Goal: Information Seeking & Learning: Learn about a topic

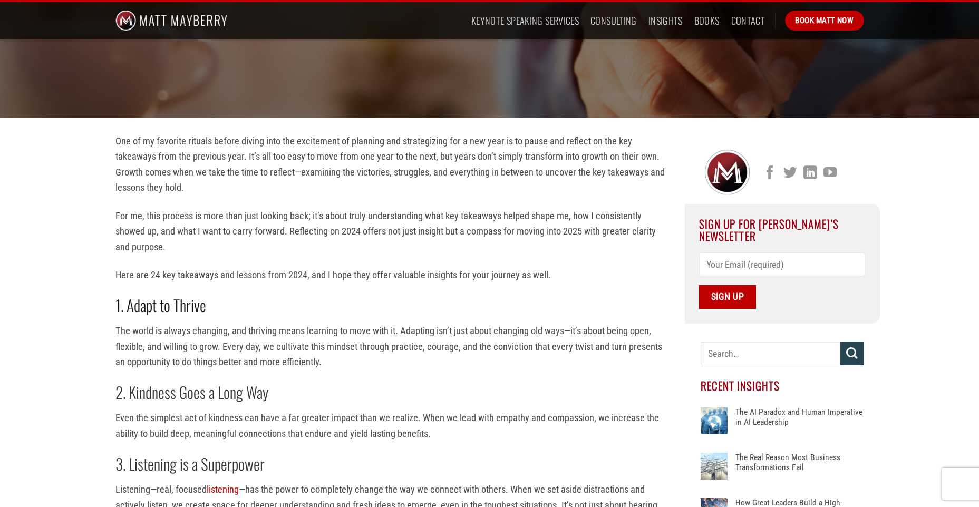
scroll to position [211, 0]
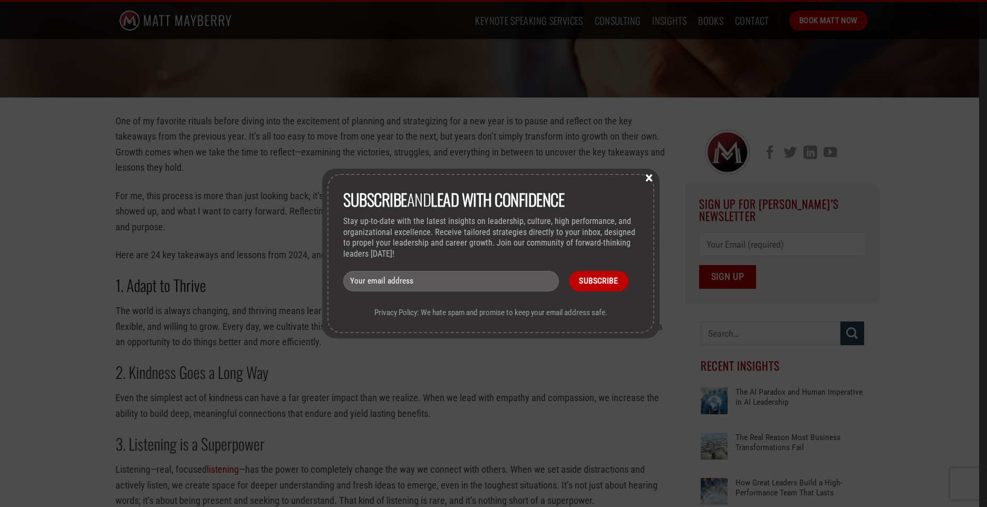
drag, startPoint x: 651, startPoint y: 174, endPoint x: 641, endPoint y: 179, distance: 11.1
click at [648, 176] on button "×" at bounding box center [649, 176] width 16 height 9
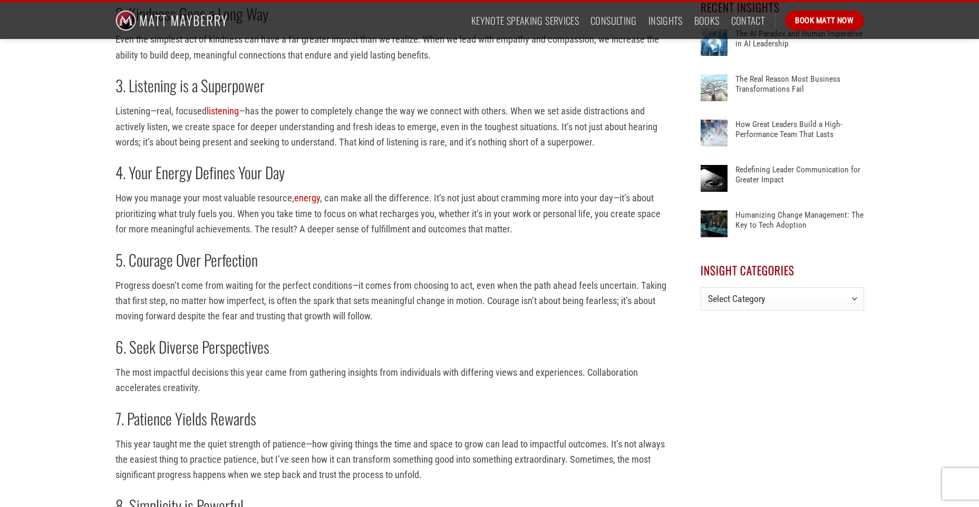
scroll to position [633, 0]
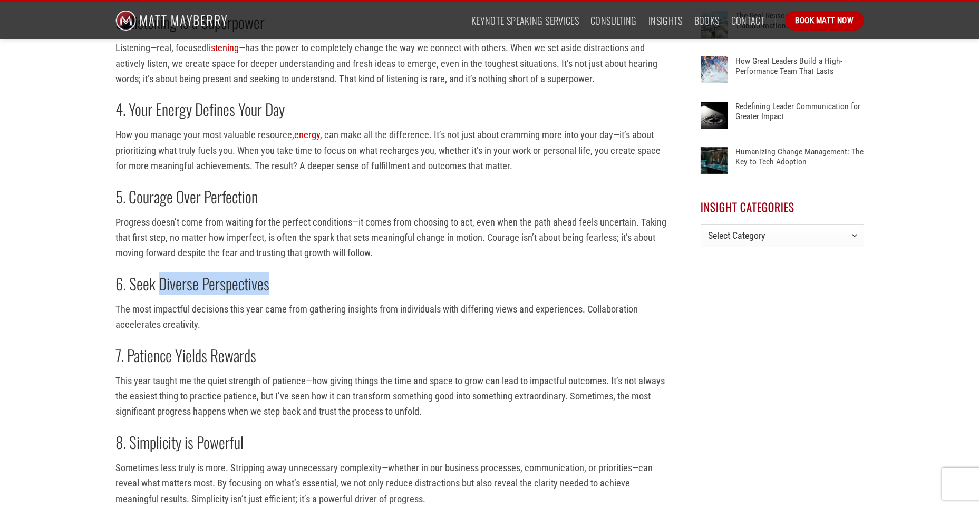
drag, startPoint x: 278, startPoint y: 286, endPoint x: 159, endPoint y: 282, distance: 119.2
click at [159, 282] on h2 "6. Seek Diverse Perspectives" at bounding box center [391, 284] width 553 height 20
drag, startPoint x: 159, startPoint y: 282, endPoint x: 178, endPoint y: 281, distance: 19.5
copy strong "Diverse Perspectives"
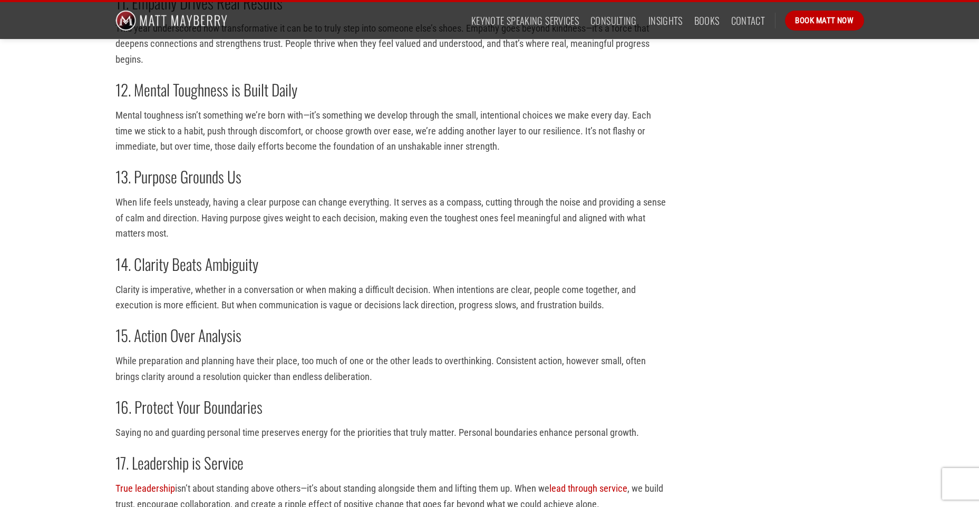
scroll to position [1581, 0]
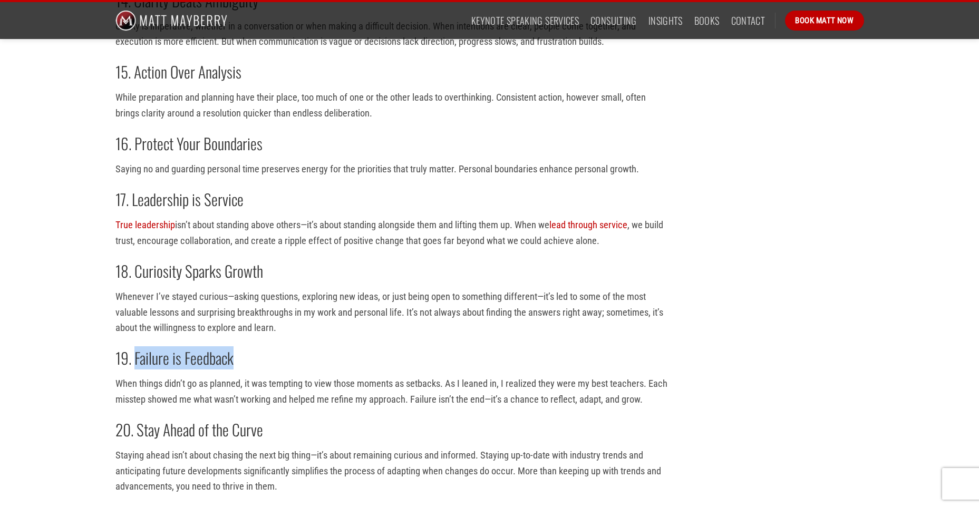
drag, startPoint x: 236, startPoint y: 359, endPoint x: 133, endPoint y: 360, distance: 102.8
click at [133, 360] on h2 "19. Failure is Feedback" at bounding box center [391, 358] width 553 height 20
drag, startPoint x: 133, startPoint y: 360, endPoint x: 168, endPoint y: 359, distance: 34.8
copy strong "Failure is Feedback"
click at [592, 363] on h2 "19. Failure is Feedback" at bounding box center [391, 358] width 553 height 20
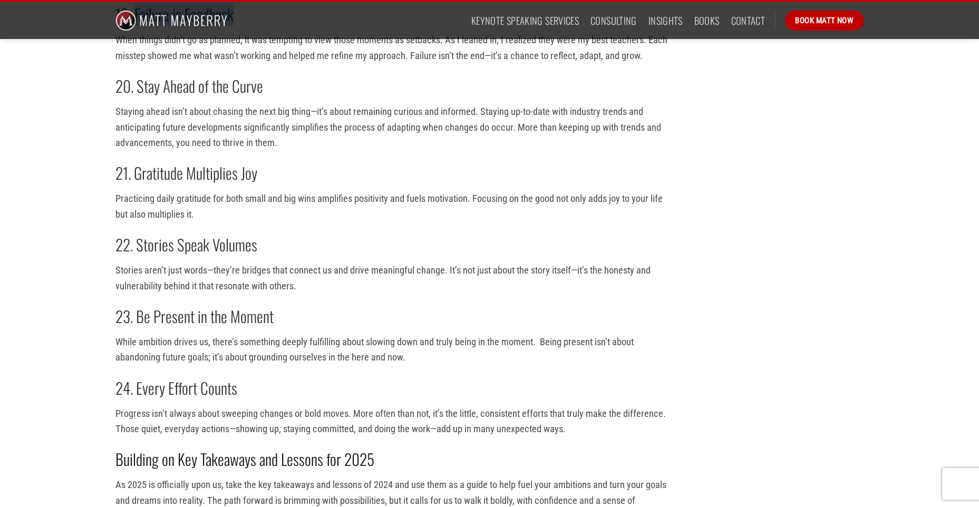
scroll to position [2003, 0]
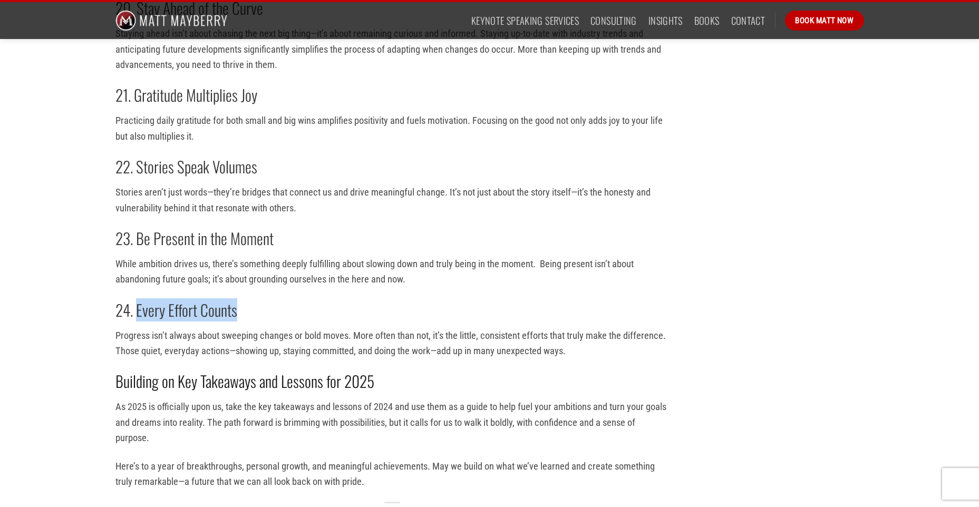
drag, startPoint x: 238, startPoint y: 313, endPoint x: 139, endPoint y: 316, distance: 99.1
click at [139, 316] on h2 "24. Every Effort Counts" at bounding box center [391, 310] width 553 height 20
drag, startPoint x: 139, startPoint y: 316, endPoint x: 155, endPoint y: 312, distance: 16.8
copy strong "Every Effort Counts"
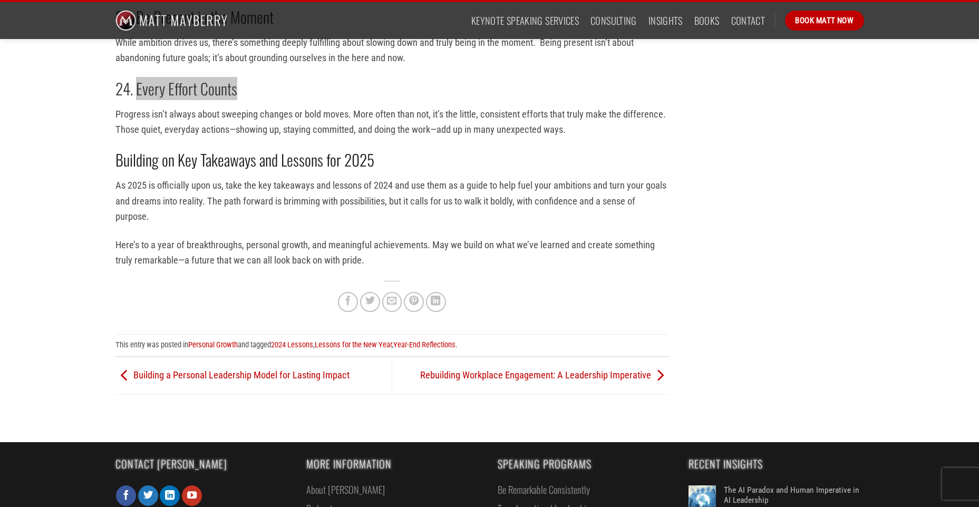
scroll to position [2266, 0]
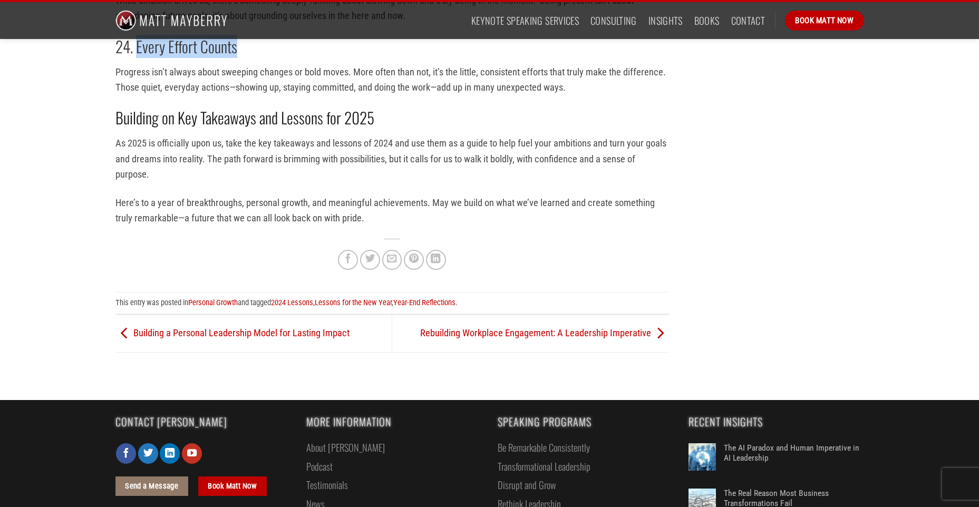
click at [548, 140] on p "As 2025 is officially upon us, take the key takeaways and lessons of 2024 and u…" at bounding box center [391, 158] width 553 height 46
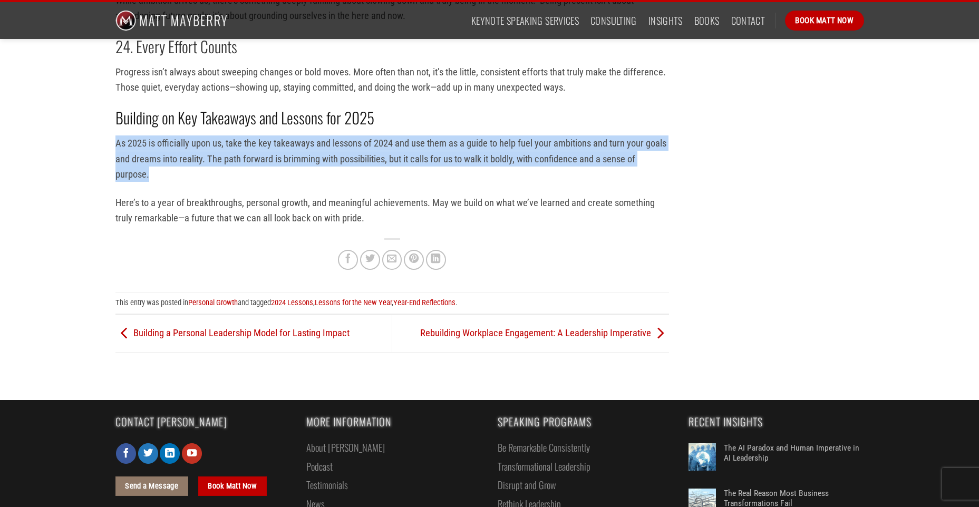
drag, startPoint x: 116, startPoint y: 142, endPoint x: 149, endPoint y: 170, distance: 43.0
click at [149, 170] on p "As 2025 is officially upon us, take the key takeaways and lessons of 2024 and u…" at bounding box center [391, 158] width 553 height 46
drag, startPoint x: 149, startPoint y: 170, endPoint x: 144, endPoint y: 160, distance: 10.9
copy p "As 2025 is officially upon us, take the key takeaways and lessons of 2024 and u…"
